Goal: Task Accomplishment & Management: Use online tool/utility

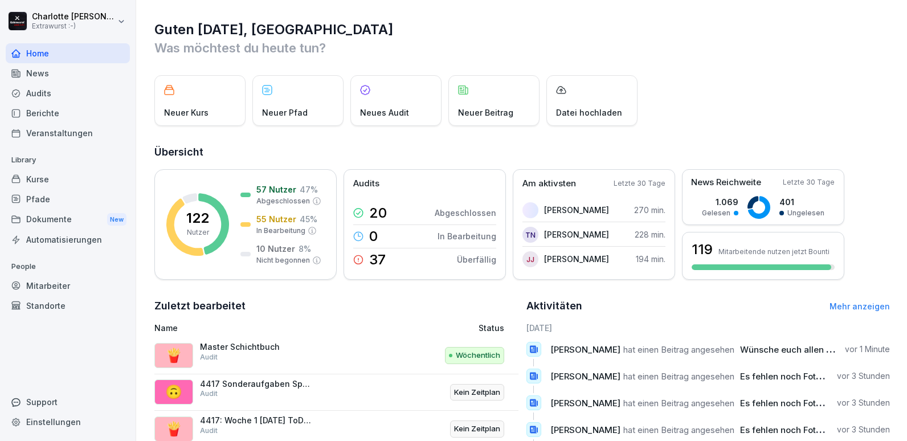
click at [20, 95] on icon at bounding box center [15, 93] width 9 height 9
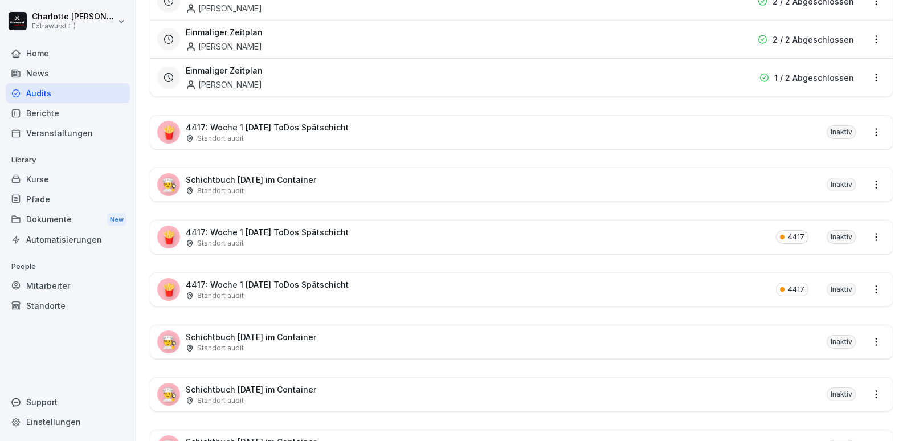
scroll to position [1551, 0]
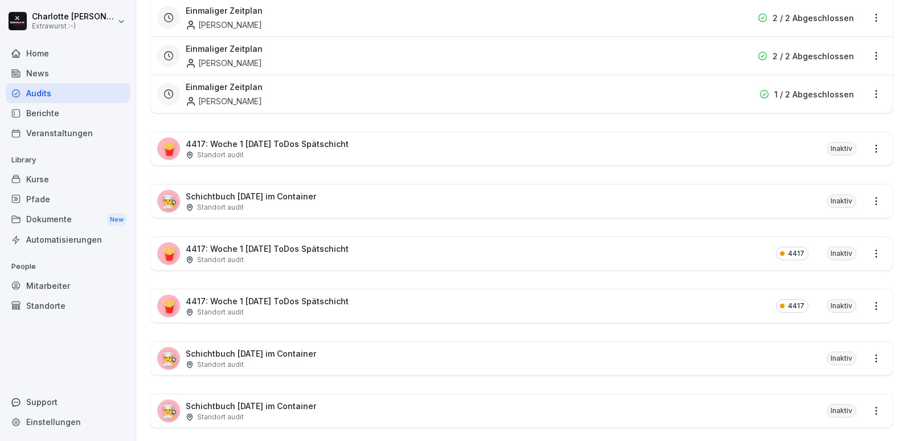
click at [242, 203] on p "Standort audit" at bounding box center [220, 207] width 47 height 10
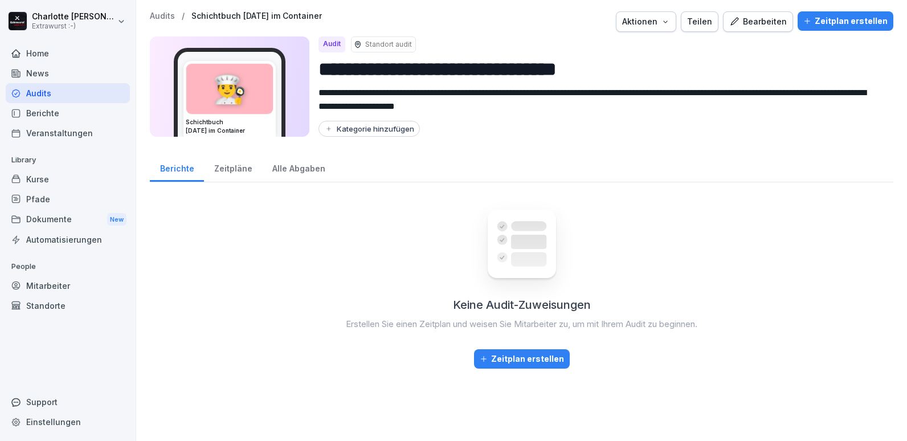
click at [739, 24] on div "Bearbeiten" at bounding box center [758, 21] width 58 height 13
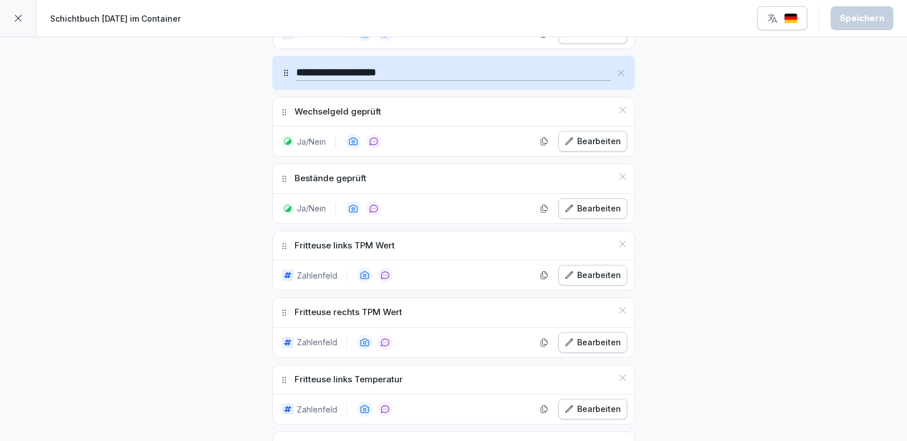
scroll to position [797, 0]
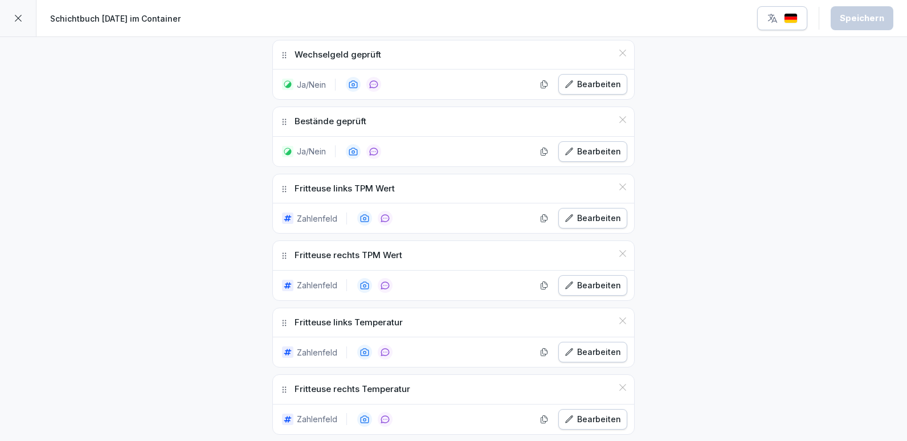
click at [580, 220] on div "Bearbeiten" at bounding box center [592, 218] width 56 height 13
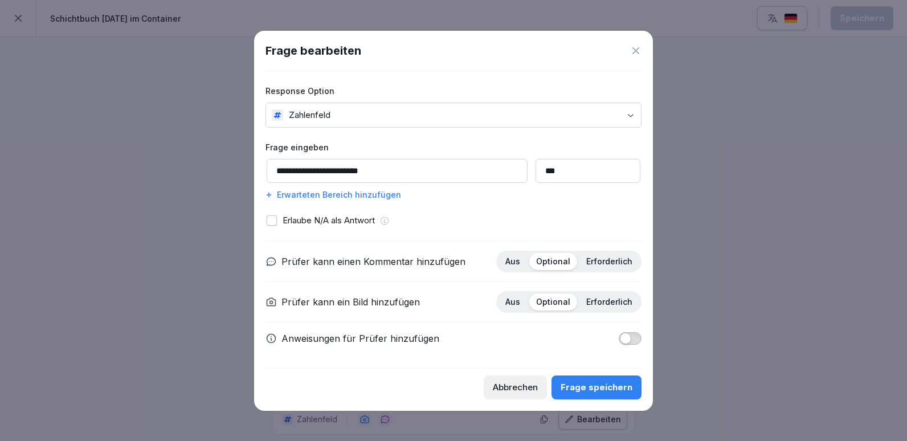
click at [633, 52] on icon at bounding box center [635, 50] width 11 height 11
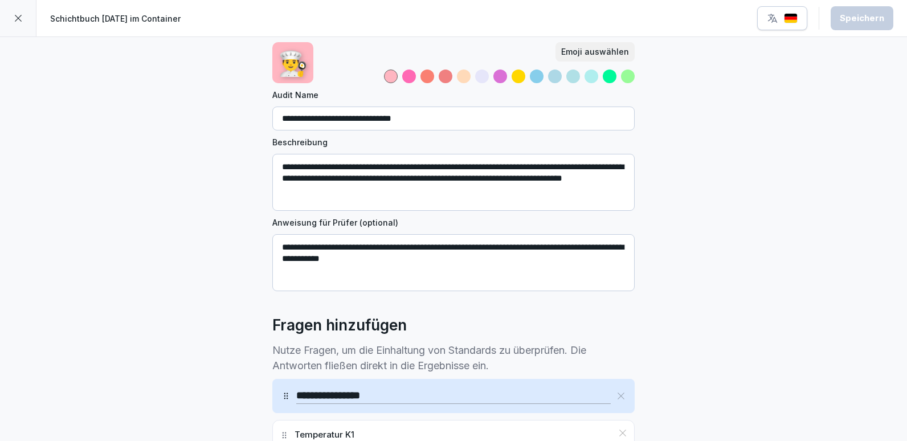
scroll to position [0, 0]
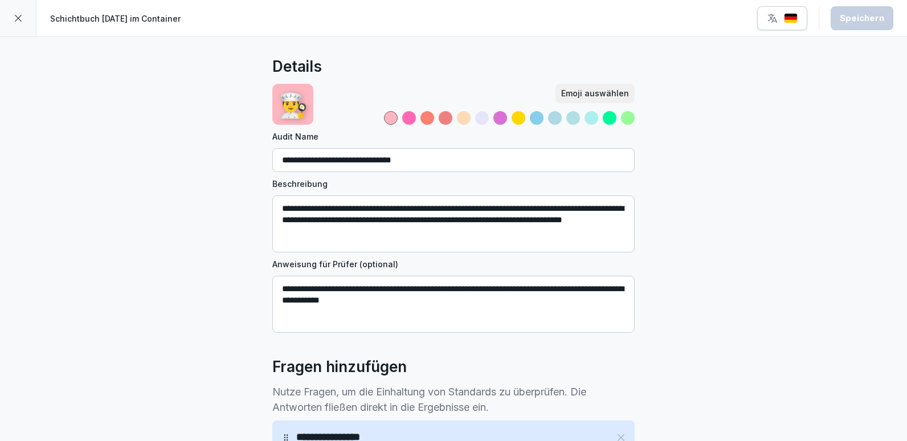
click at [17, 10] on div at bounding box center [18, 18] width 36 height 36
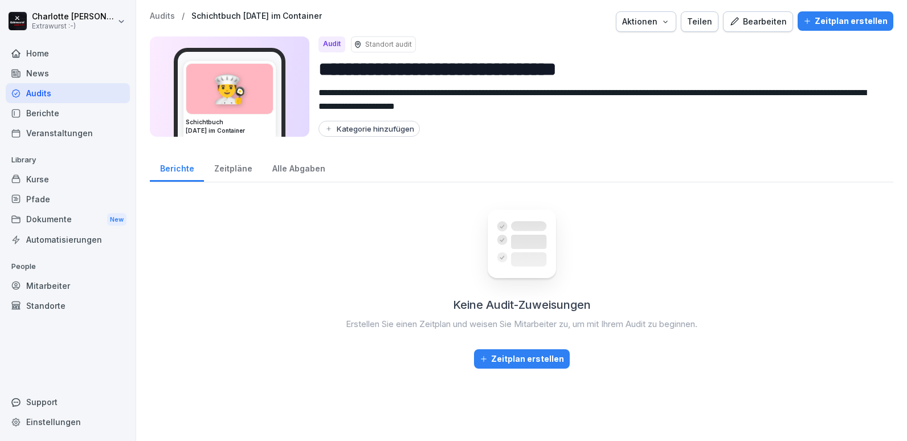
click at [44, 93] on div "Audits" at bounding box center [68, 93] width 124 height 20
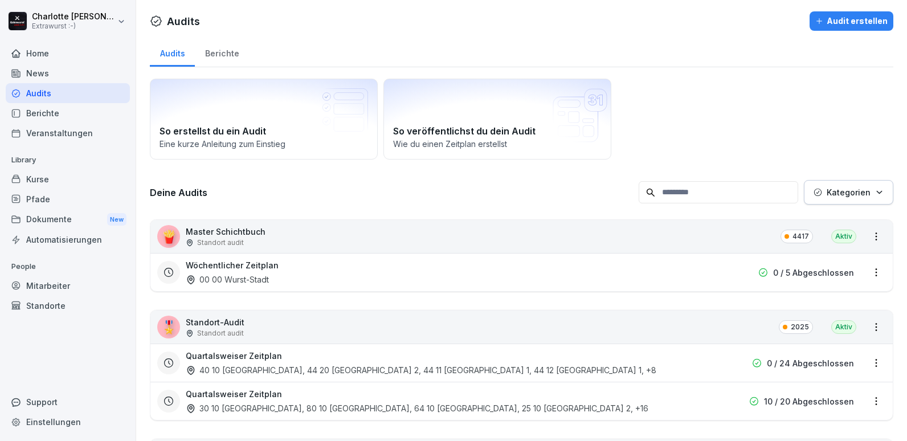
click at [847, 21] on div "Audit erstellen" at bounding box center [851, 21] width 72 height 13
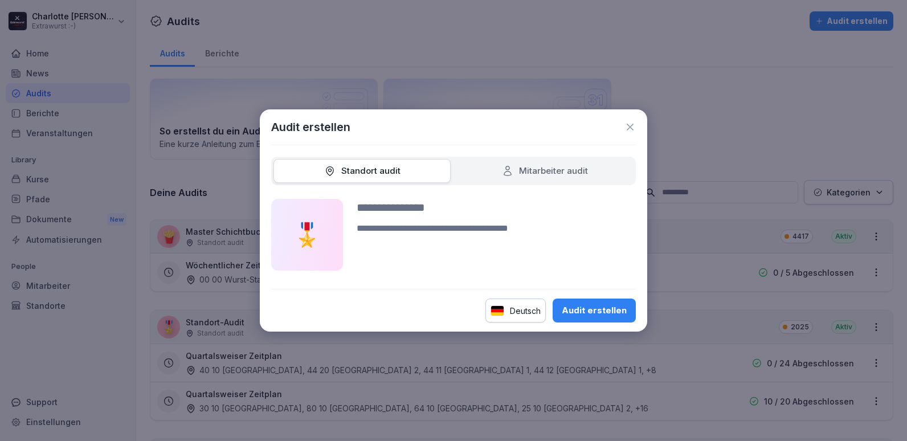
click at [532, 166] on div "Mitarbeiter audit" at bounding box center [545, 171] width 86 height 13
click at [582, 313] on div "Audit erstellen" at bounding box center [594, 310] width 65 height 13
type input "****"
click at [587, 313] on div "Audit erstellen" at bounding box center [594, 310] width 65 height 13
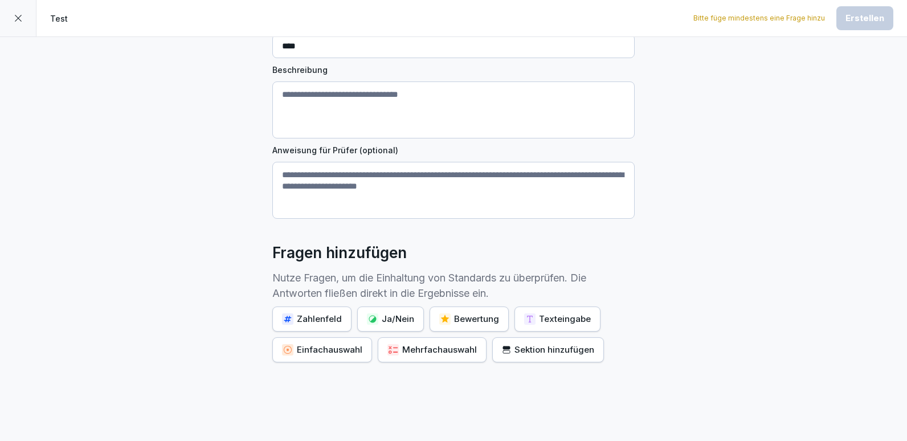
scroll to position [158, 0]
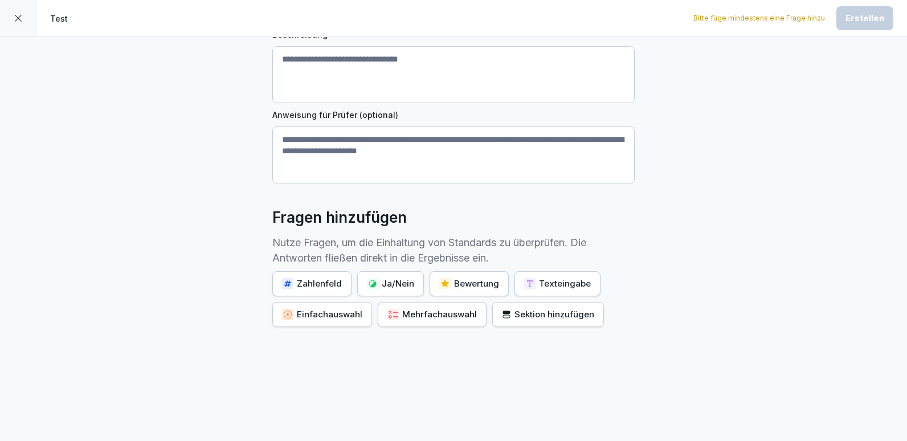
click at [380, 277] on div "Ja/Nein" at bounding box center [390, 283] width 47 height 13
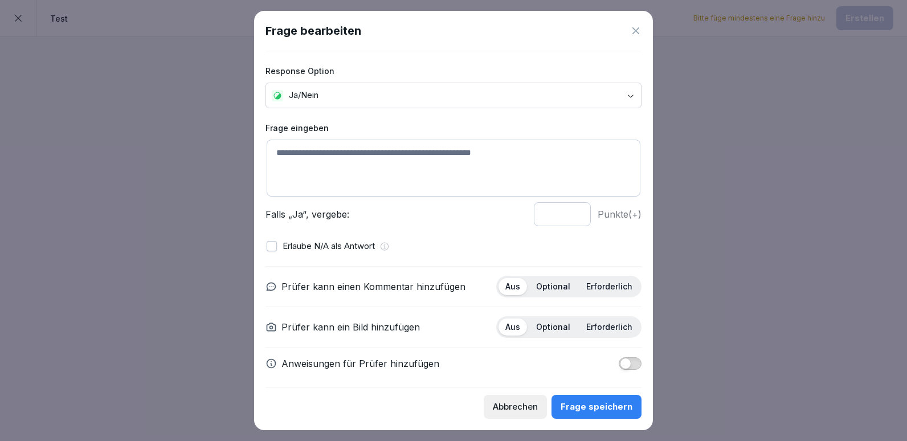
click at [300, 167] on textarea at bounding box center [454, 168] width 374 height 57
type textarea "*****"
click at [271, 246] on button "button" at bounding box center [272, 246] width 10 height 10
click at [553, 291] on p "Optional" at bounding box center [553, 286] width 34 height 10
click at [546, 318] on div "Optional" at bounding box center [553, 326] width 48 height 17
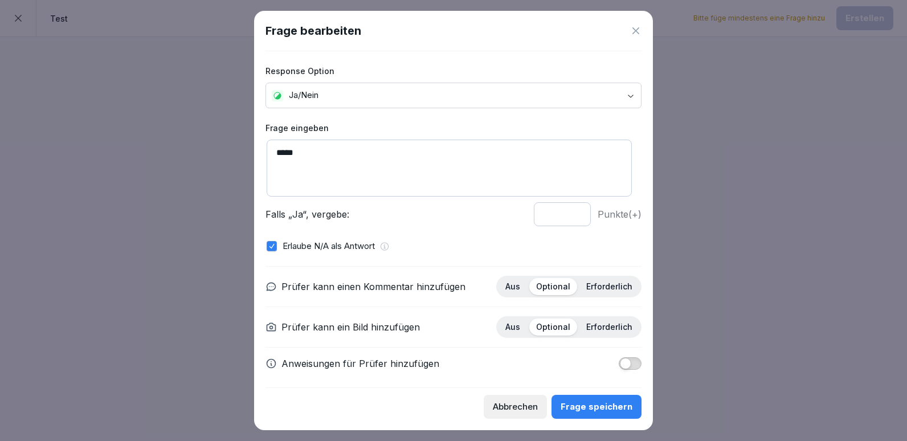
click at [589, 409] on div "Frage speichern" at bounding box center [596, 406] width 72 height 13
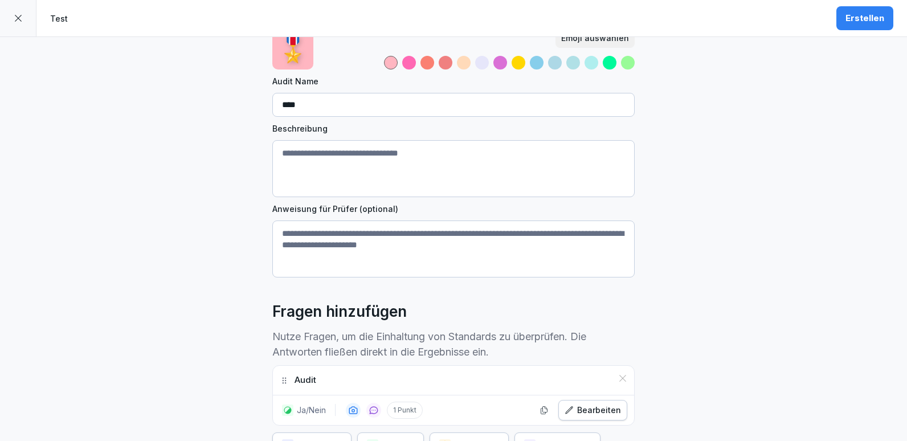
scroll to position [44, 0]
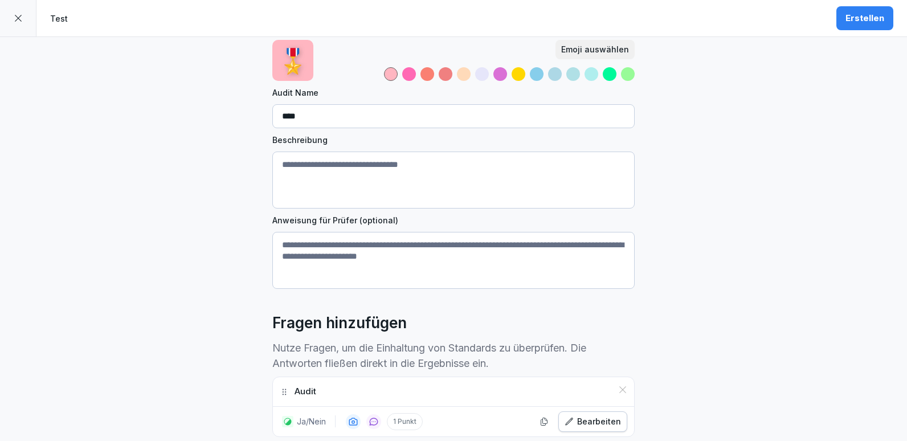
click at [862, 19] on div "Erstellen" at bounding box center [864, 18] width 39 height 13
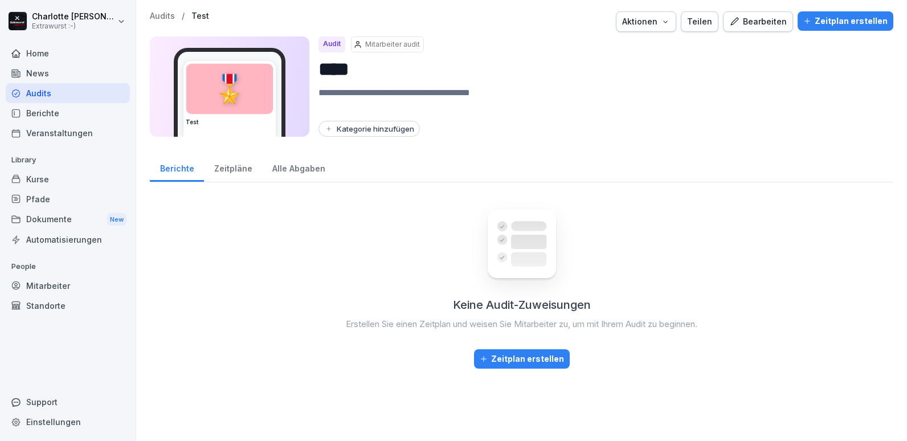
click at [521, 359] on div "Zeitplan erstellen" at bounding box center [521, 359] width 84 height 13
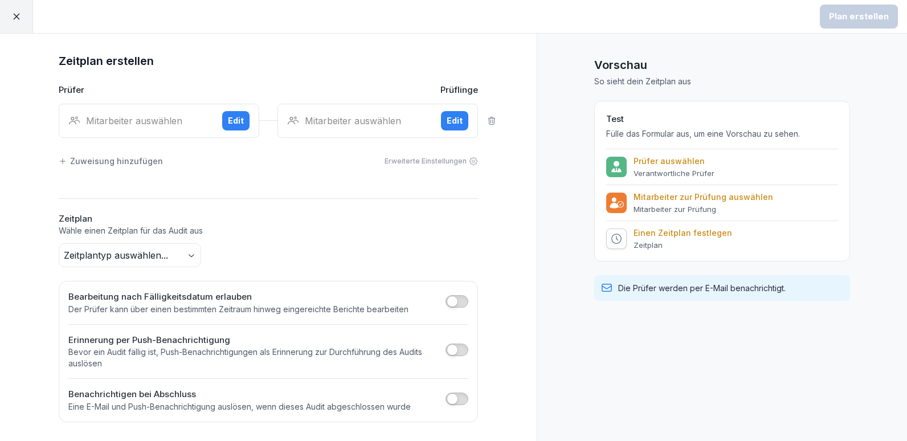
click at [134, 118] on div "Mitarbeiter auswählen" at bounding box center [140, 121] width 145 height 14
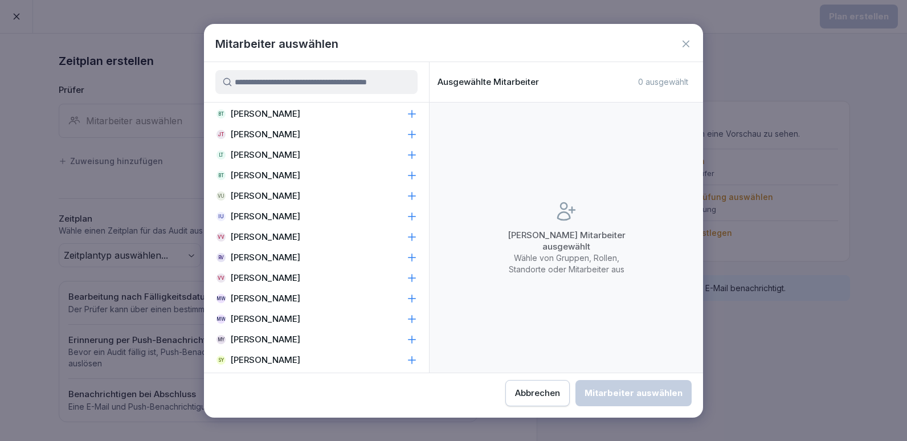
scroll to position [3561, 0]
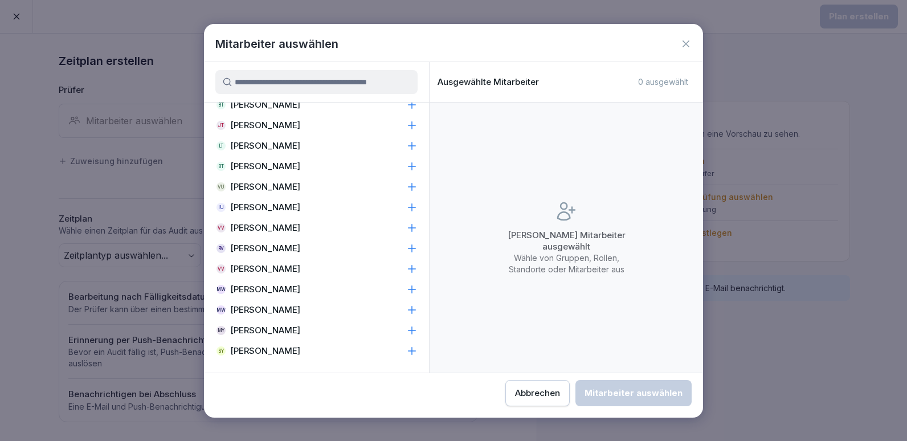
click at [251, 308] on p "[PERSON_NAME]" at bounding box center [265, 309] width 70 height 11
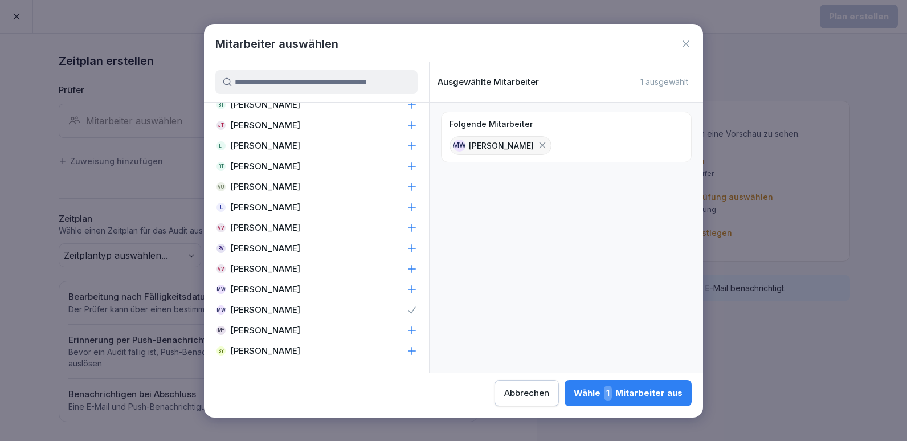
click at [659, 391] on div "Wähle 1 Mitarbeiter aus" at bounding box center [627, 393] width 109 height 15
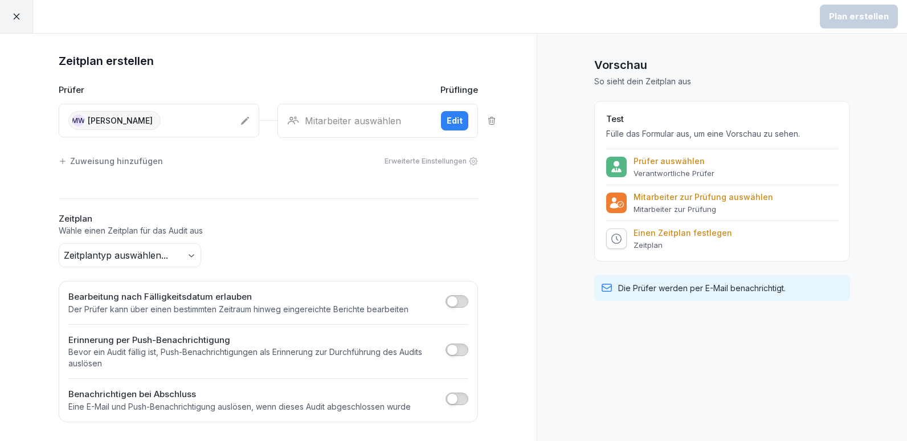
click at [460, 123] on div "Edit" at bounding box center [454, 120] width 16 height 13
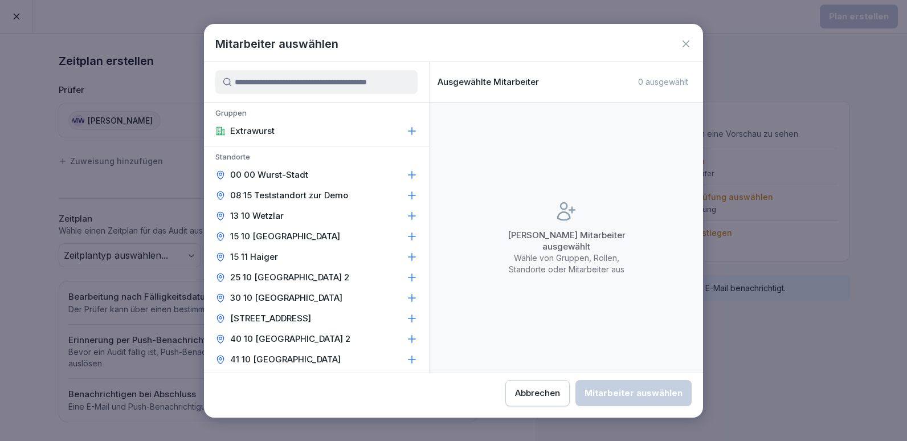
click at [273, 130] on p "Extrawurst" at bounding box center [252, 130] width 44 height 11
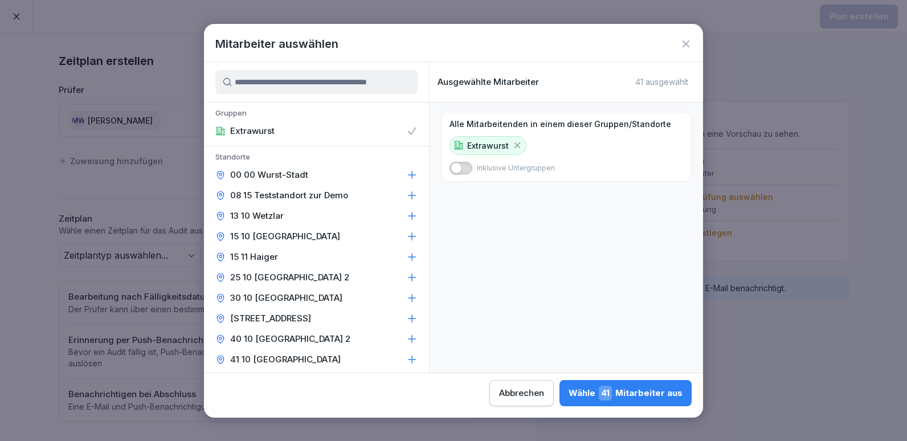
click at [684, 46] on icon at bounding box center [685, 43] width 7 height 7
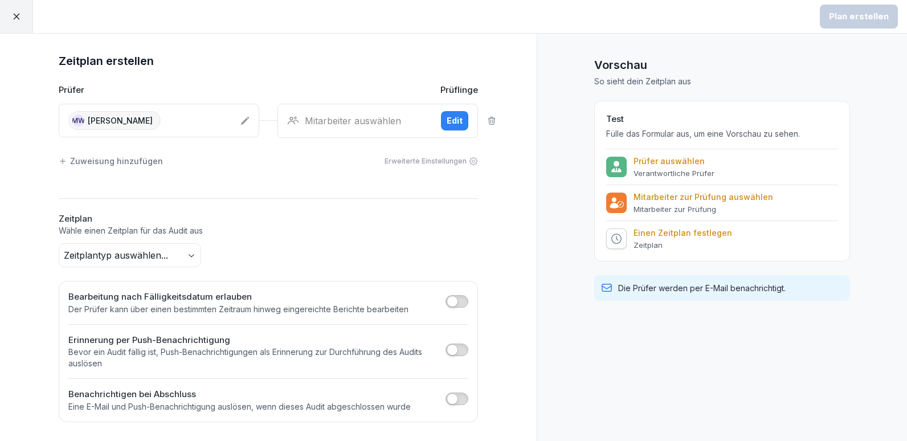
click at [330, 119] on div "Mitarbeiter auswählen" at bounding box center [359, 121] width 145 height 14
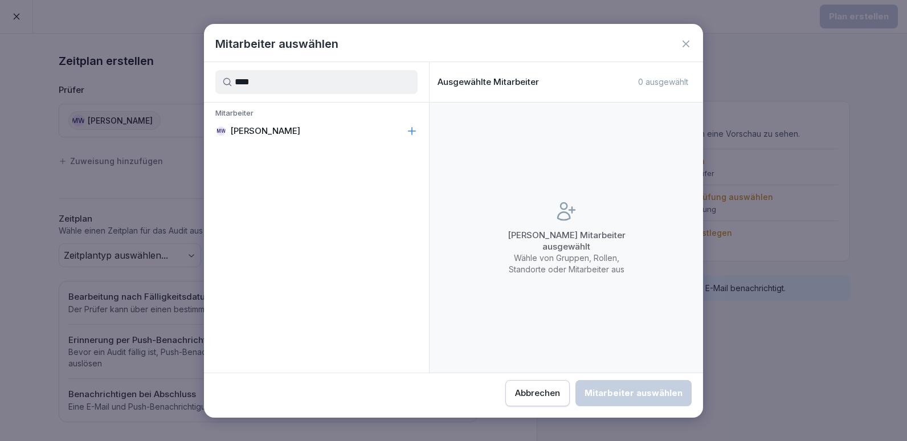
type input "****"
click at [270, 134] on p "[PERSON_NAME]" at bounding box center [265, 130] width 70 height 11
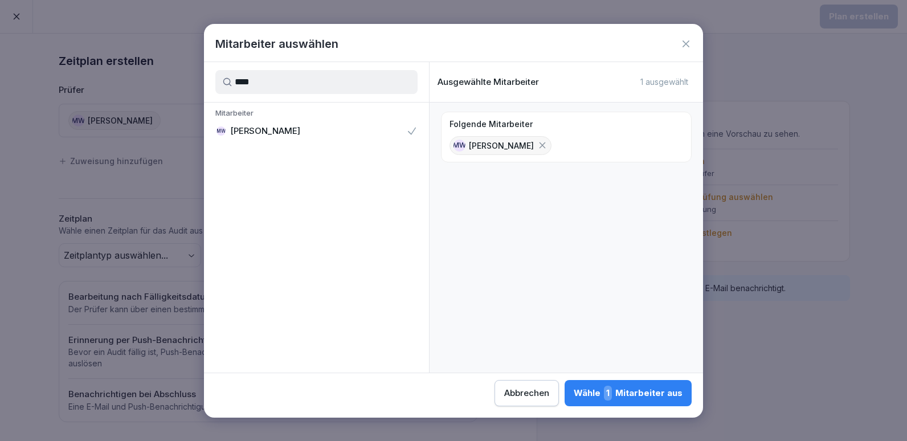
click at [609, 390] on span "1" at bounding box center [608, 393] width 8 height 15
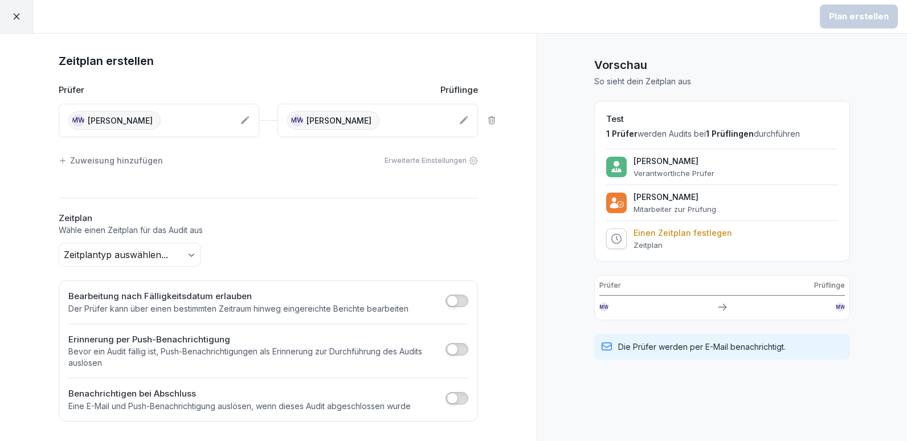
click at [452, 158] on div "Erweiterte Einstellungen" at bounding box center [430, 160] width 93 height 10
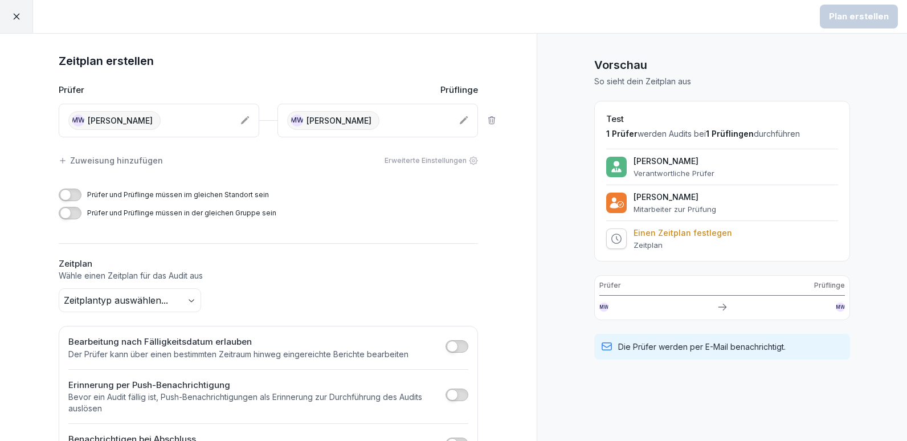
click at [102, 160] on div "Zuweisung hinzufügen" at bounding box center [111, 160] width 104 height 12
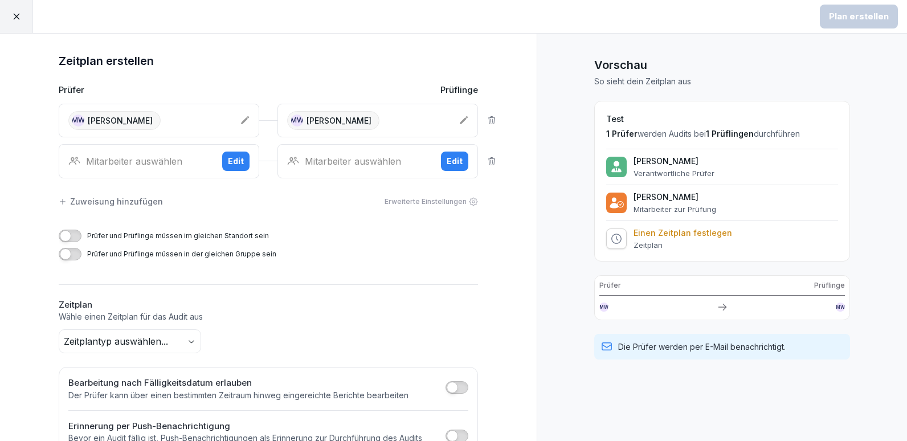
click at [487, 162] on icon at bounding box center [491, 161] width 9 height 9
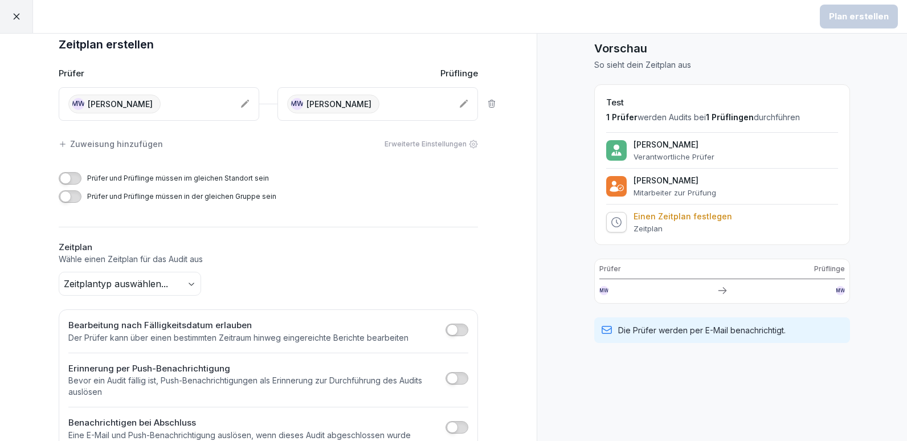
scroll to position [44, 0]
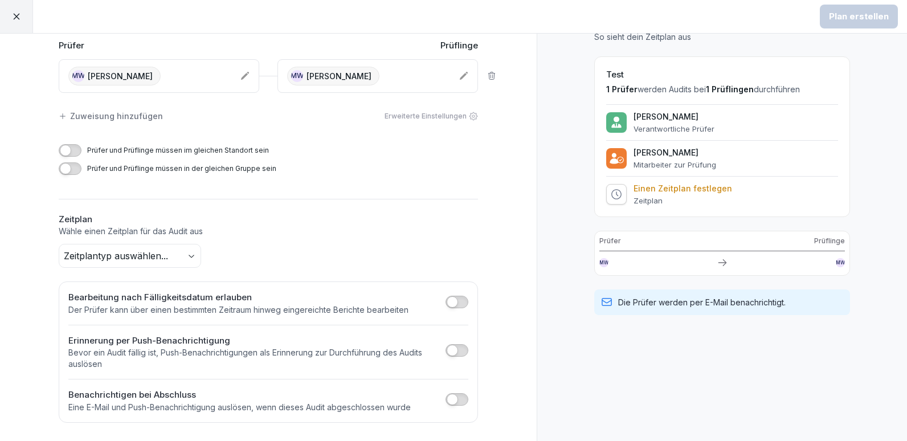
click at [241, 77] on icon at bounding box center [245, 76] width 8 height 8
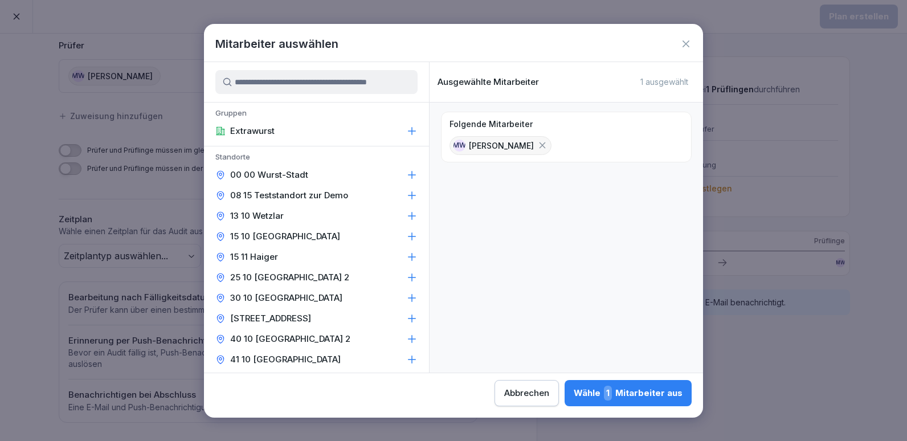
click at [239, 129] on p "Extrawurst" at bounding box center [252, 130] width 44 height 11
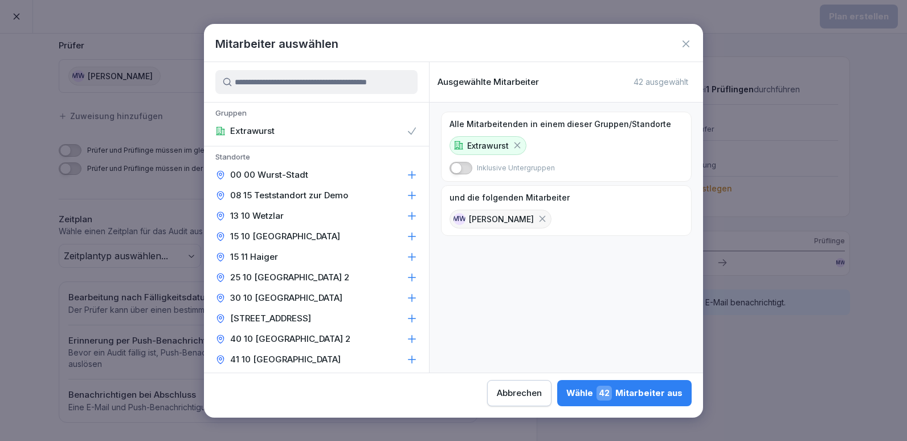
click at [539, 221] on icon at bounding box center [542, 219] width 6 height 6
click at [640, 392] on div "Wähle 41 Mitarbeiter aus" at bounding box center [625, 393] width 114 height 15
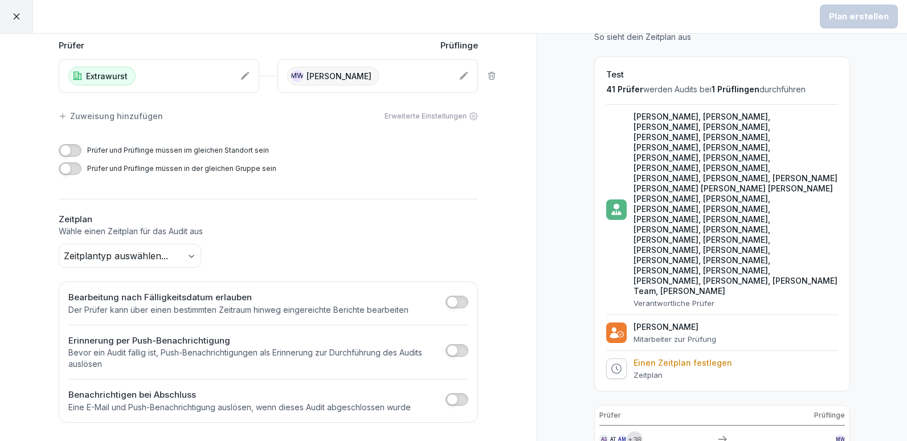
scroll to position [0, 0]
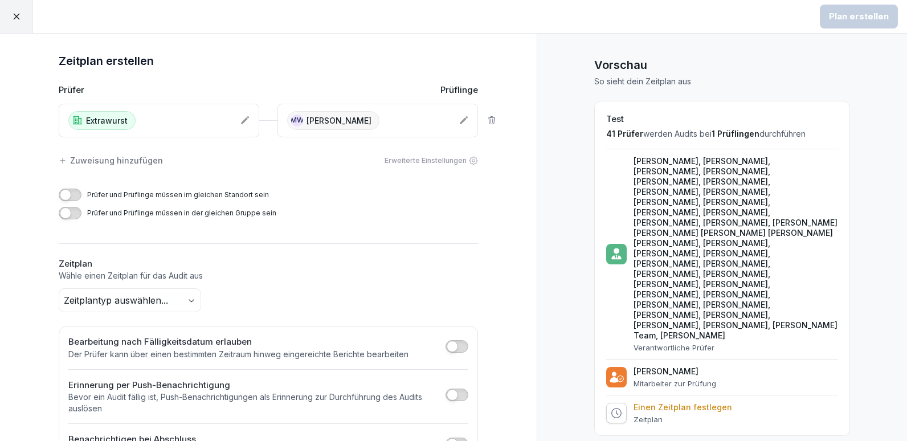
click at [17, 19] on icon at bounding box center [16, 16] width 10 height 10
